Goal: Check status: Check status

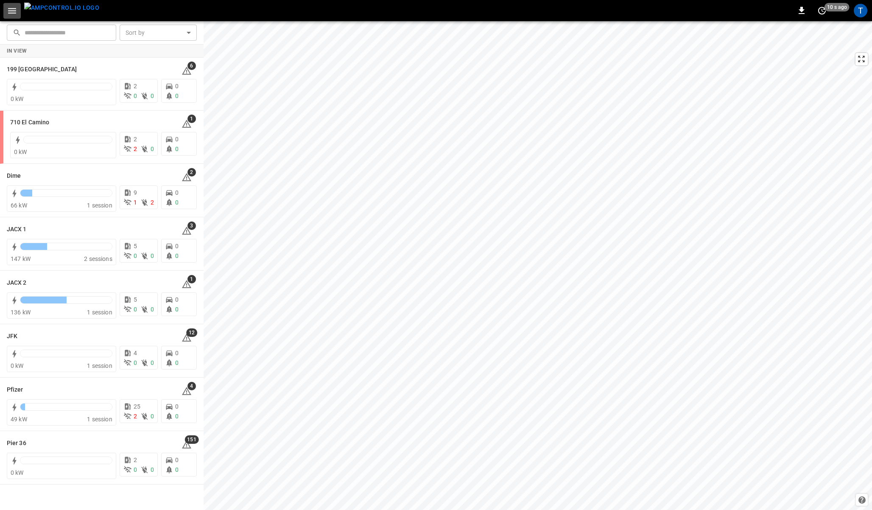
click at [14, 9] on icon "button" at bounding box center [12, 11] width 11 height 11
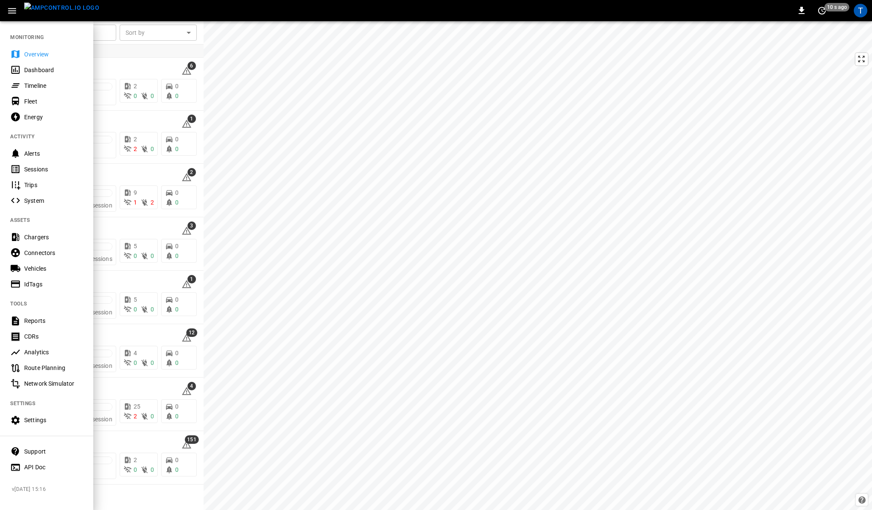
click at [36, 84] on div "Timeline" at bounding box center [53, 85] width 59 height 8
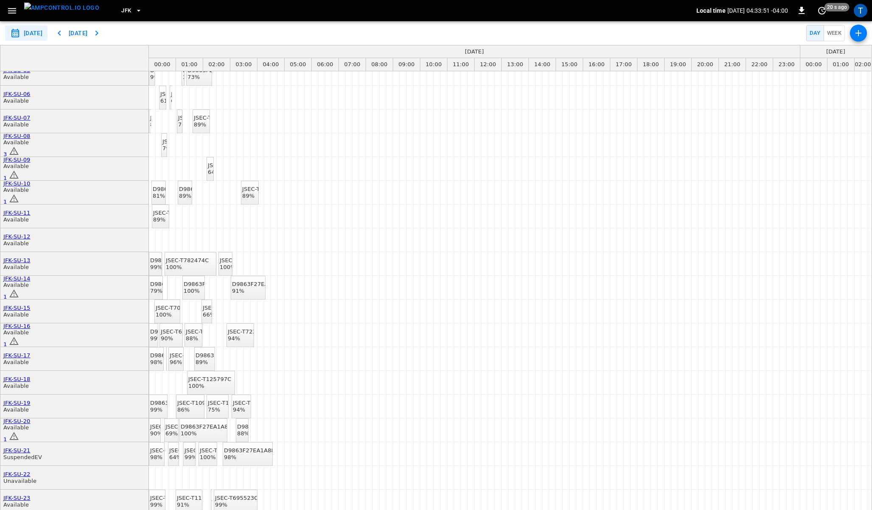
scroll to position [146, 0]
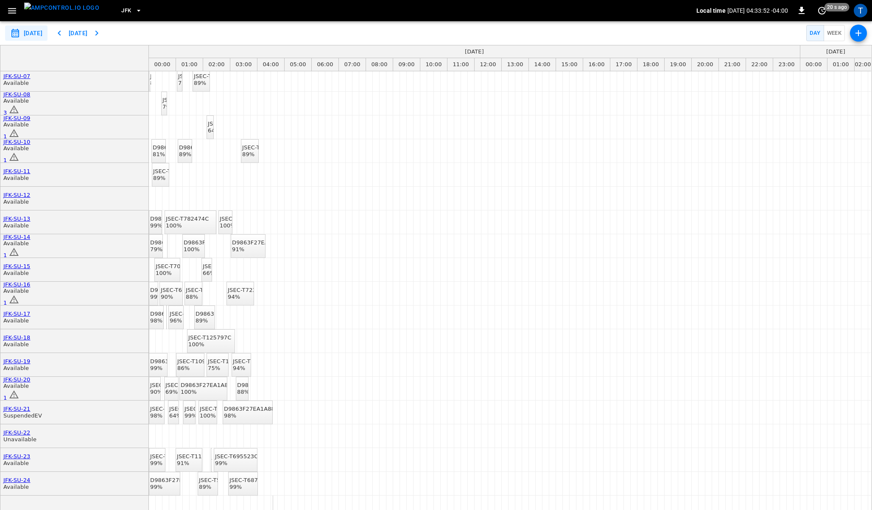
click at [64, 37] on icon "button" at bounding box center [59, 33] width 10 height 10
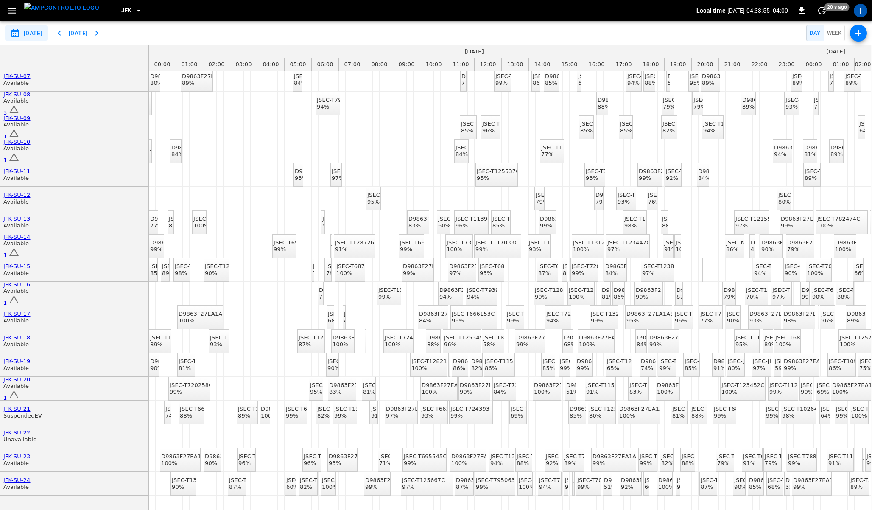
scroll to position [0, 0]
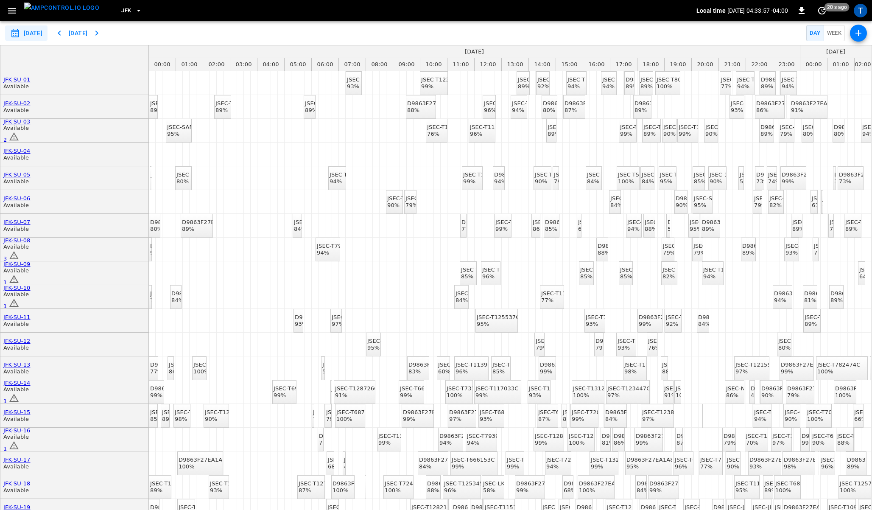
click at [64, 35] on icon "button" at bounding box center [59, 33] width 10 height 10
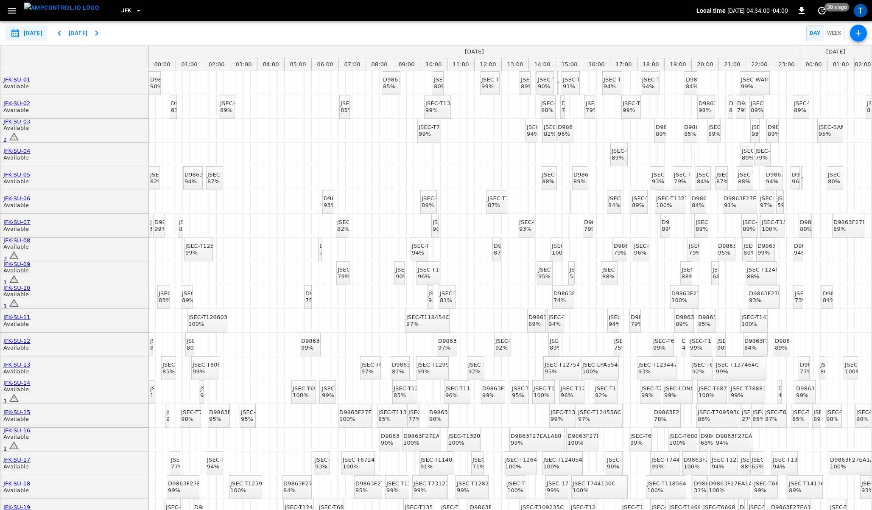
click at [134, 10] on icon "button" at bounding box center [138, 10] width 8 height 8
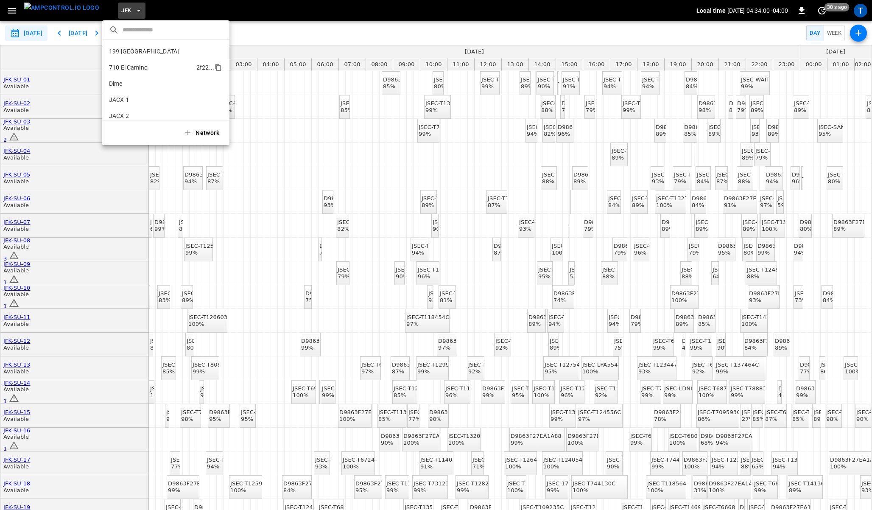
click at [128, 59] on li "[STREET_ADDRESS] ..." at bounding box center [165, 67] width 127 height 16
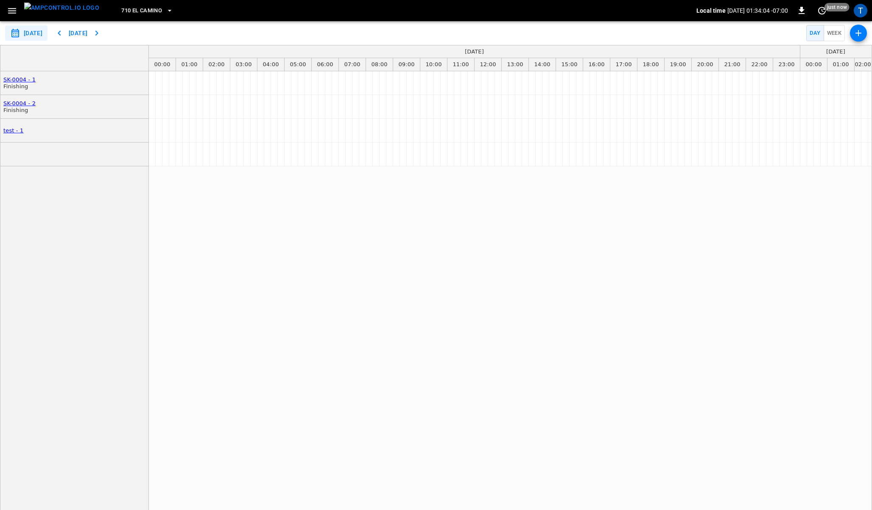
click at [64, 36] on icon "button" at bounding box center [59, 33] width 10 height 10
click at [165, 9] on icon "button" at bounding box center [169, 10] width 8 height 8
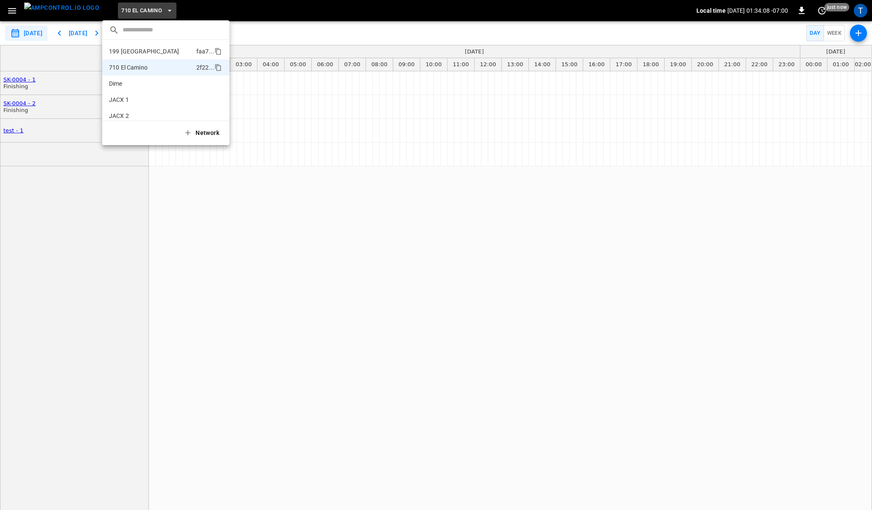
click at [123, 53] on p "199 [GEOGRAPHIC_DATA]" at bounding box center [151, 51] width 84 height 8
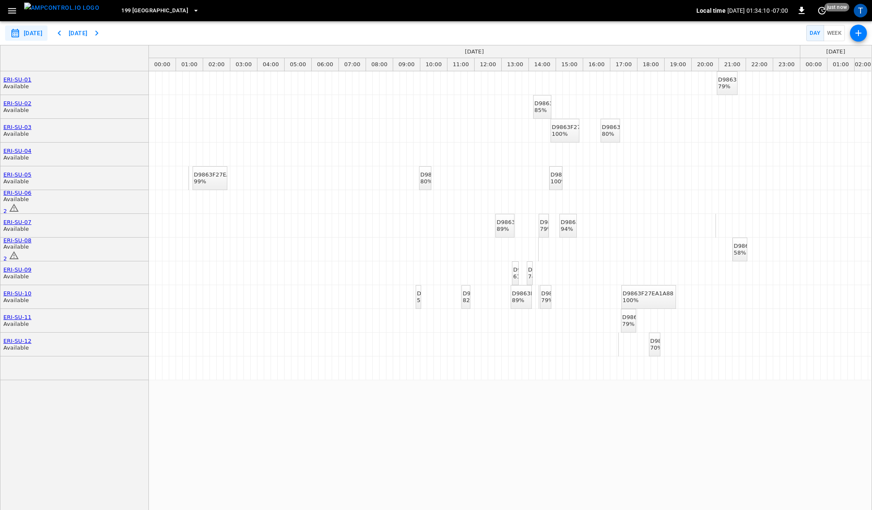
click at [61, 33] on icon "button" at bounding box center [59, 33] width 3 height 5
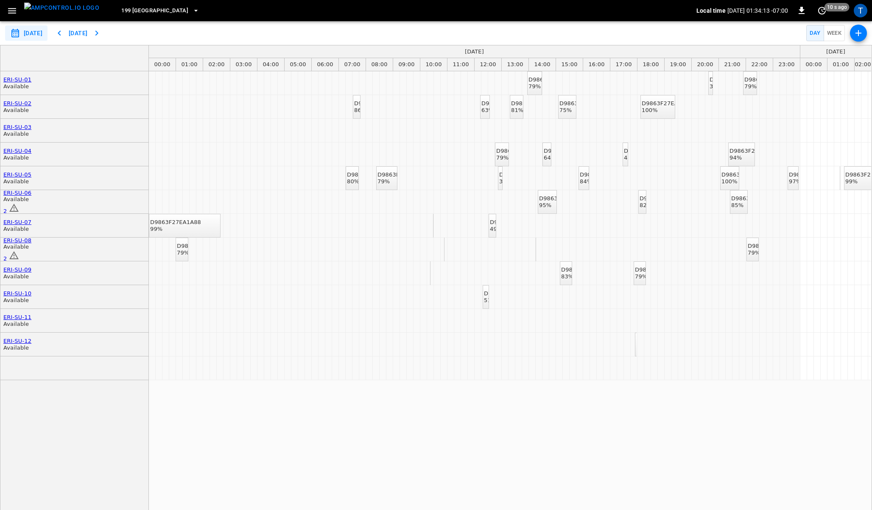
click at [61, 33] on icon "button" at bounding box center [59, 33] width 3 height 5
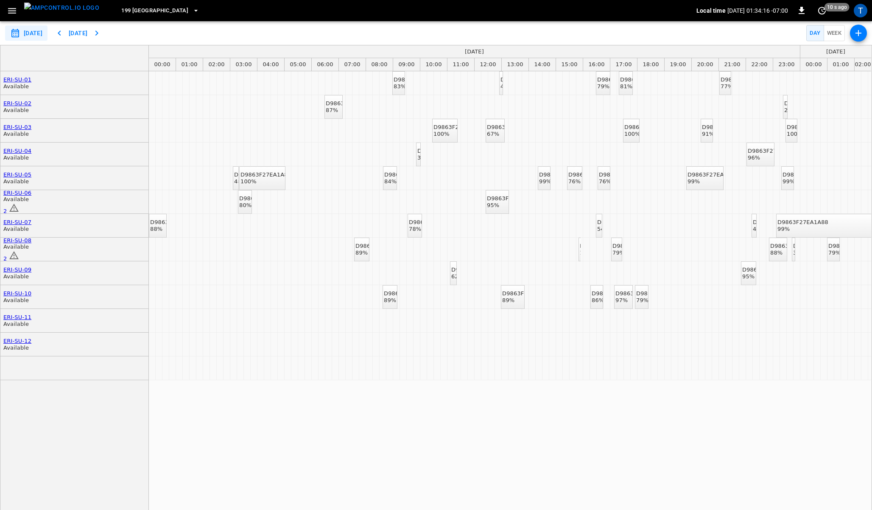
click at [839, 32] on button "Week" at bounding box center [835, 33] width 22 height 17
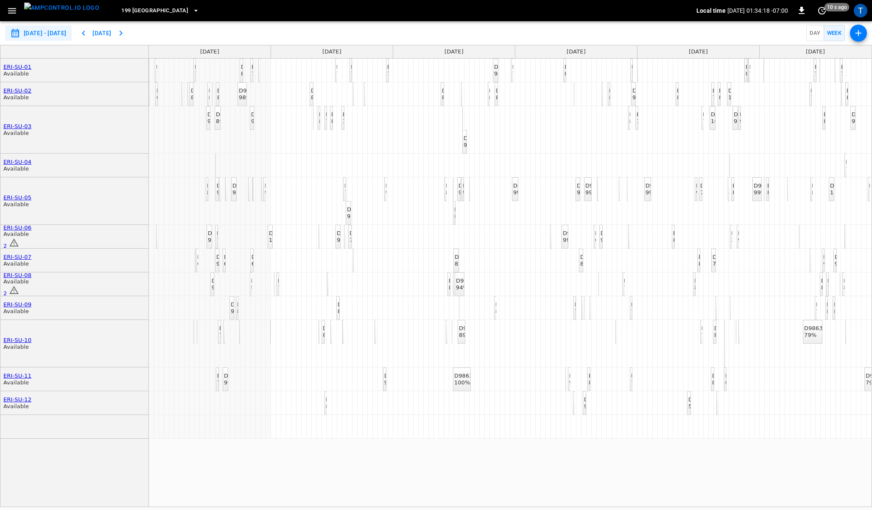
click at [85, 34] on icon "button" at bounding box center [83, 33] width 3 height 5
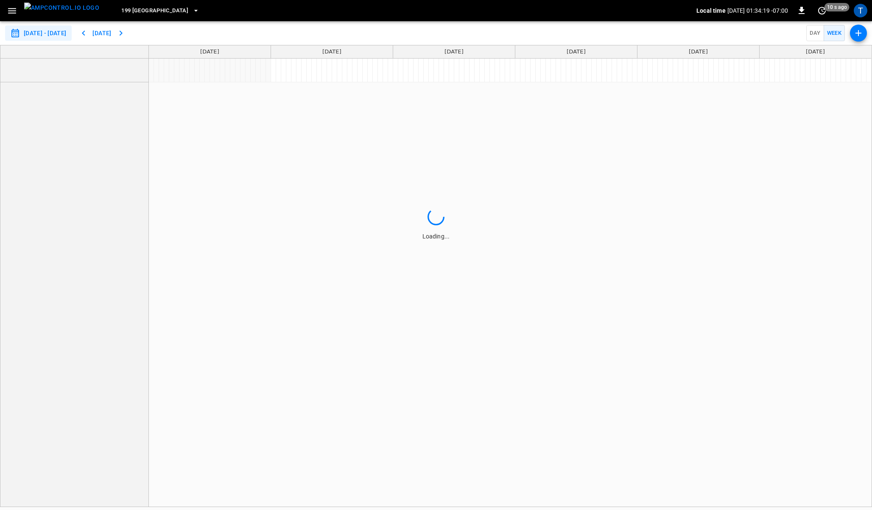
type input "**********"
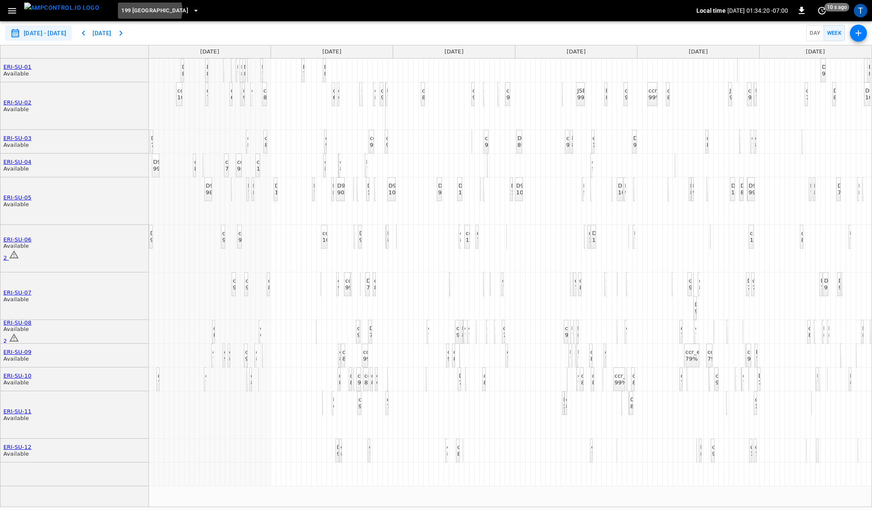
click at [192, 10] on icon "button" at bounding box center [196, 10] width 8 height 8
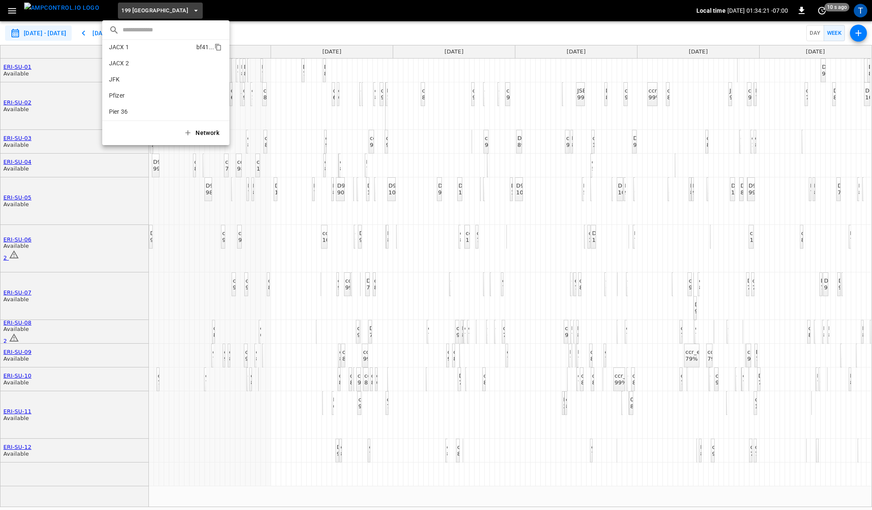
scroll to position [55, 0]
click at [134, 77] on p "JFK" at bounding box center [150, 77] width 83 height 8
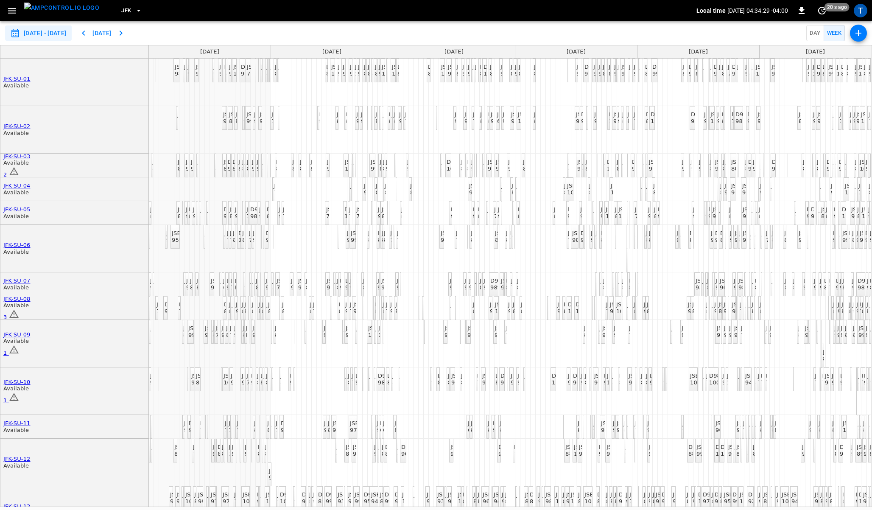
click at [176, 76] on div "JSEC-T123084C 98%" at bounding box center [196, 70] width 43 height 13
